Goal: Check status

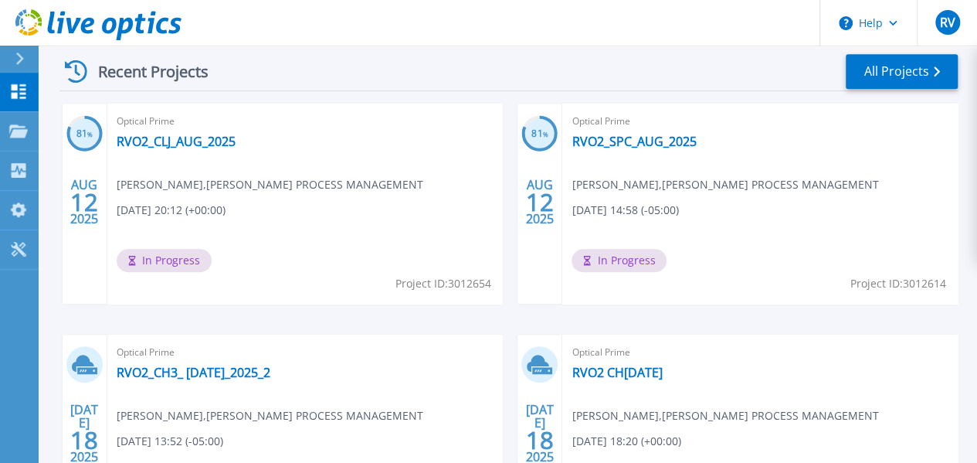
scroll to position [464, 0]
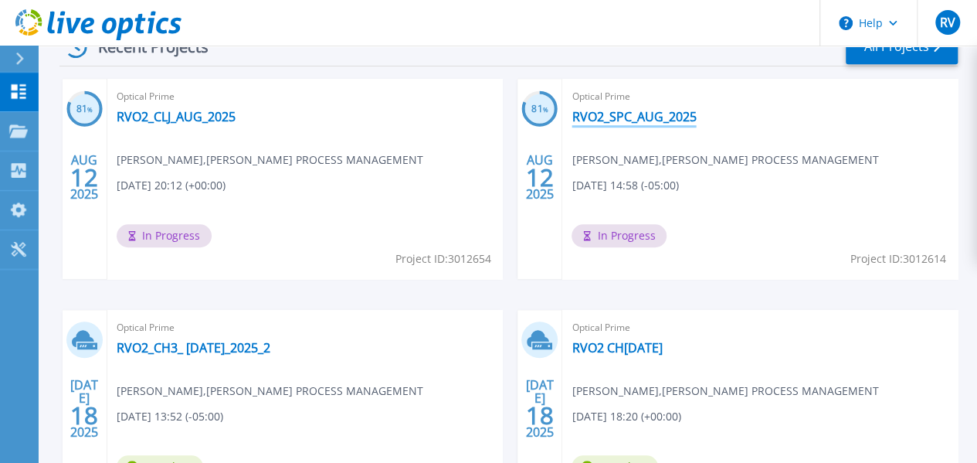
click at [572, 117] on link "RVO2_SPC_AUG_2025" at bounding box center [634, 116] width 124 height 15
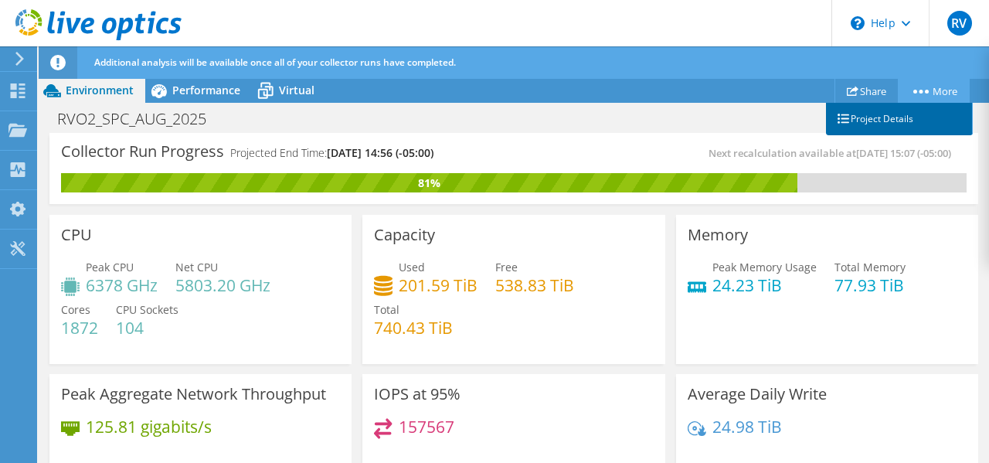
click at [899, 116] on link "Project Details" at bounding box center [899, 119] width 147 height 32
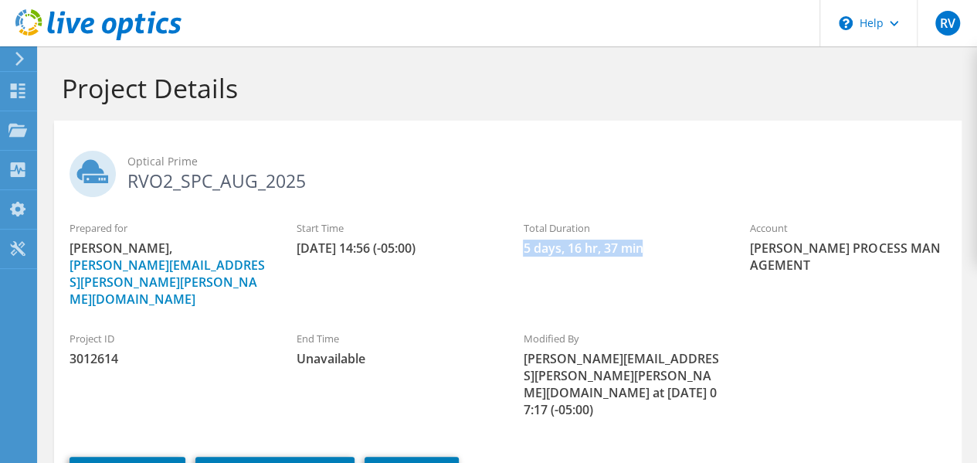
drag, startPoint x: 516, startPoint y: 241, endPoint x: 677, endPoint y: 243, distance: 160.7
click at [677, 243] on div "Total Duration 5 days, 16 hr, 37 min" at bounding box center [621, 238] width 227 height 52
click at [666, 246] on span "5 days, 16 hr, 37 min" at bounding box center [621, 247] width 196 height 17
click at [673, 315] on div "Project ID 3012614 End Time Unavailable Modified By ricardo.vides@emerson.com a…" at bounding box center [508, 370] width 908 height 110
click at [942, 25] on span "RV" at bounding box center [948, 23] width 25 height 25
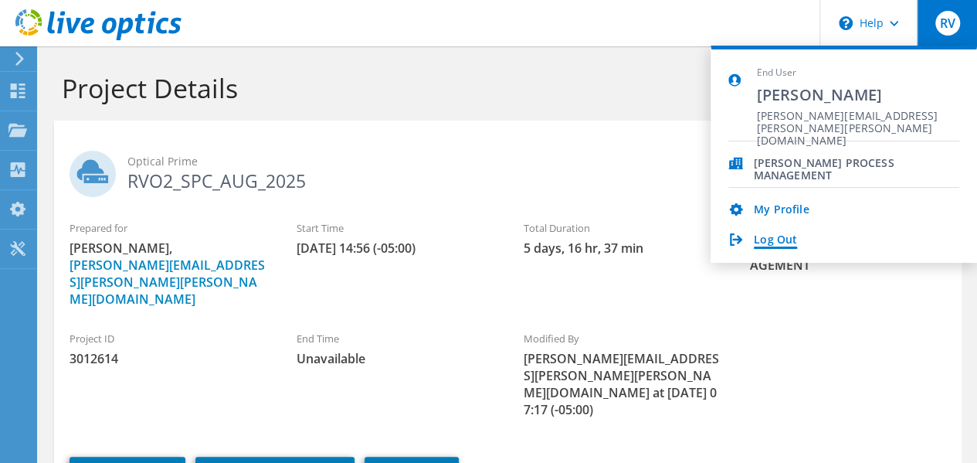
click at [780, 239] on link "Log Out" at bounding box center [775, 240] width 43 height 15
